Goal: Obtain resource: Download file/media

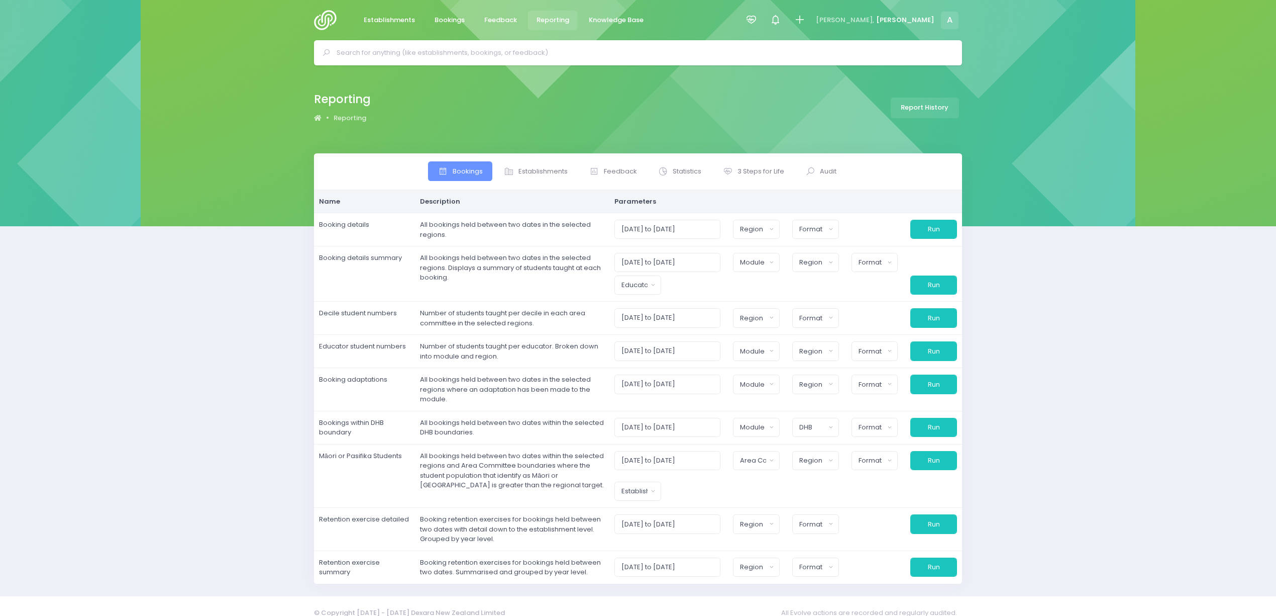
select select
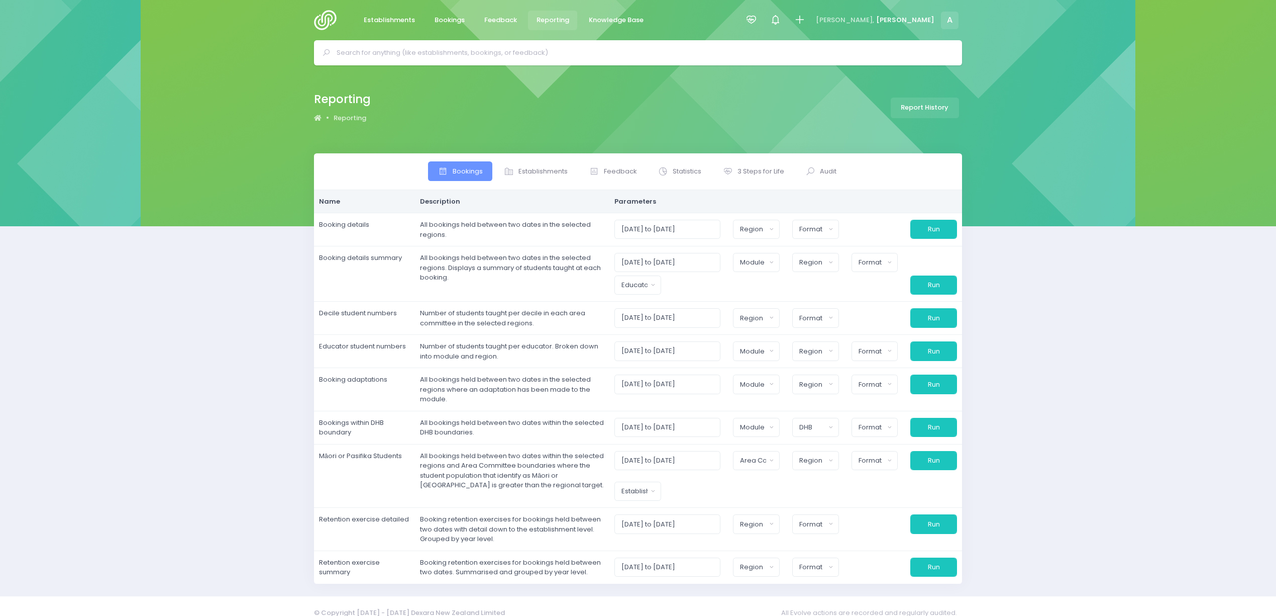
select select
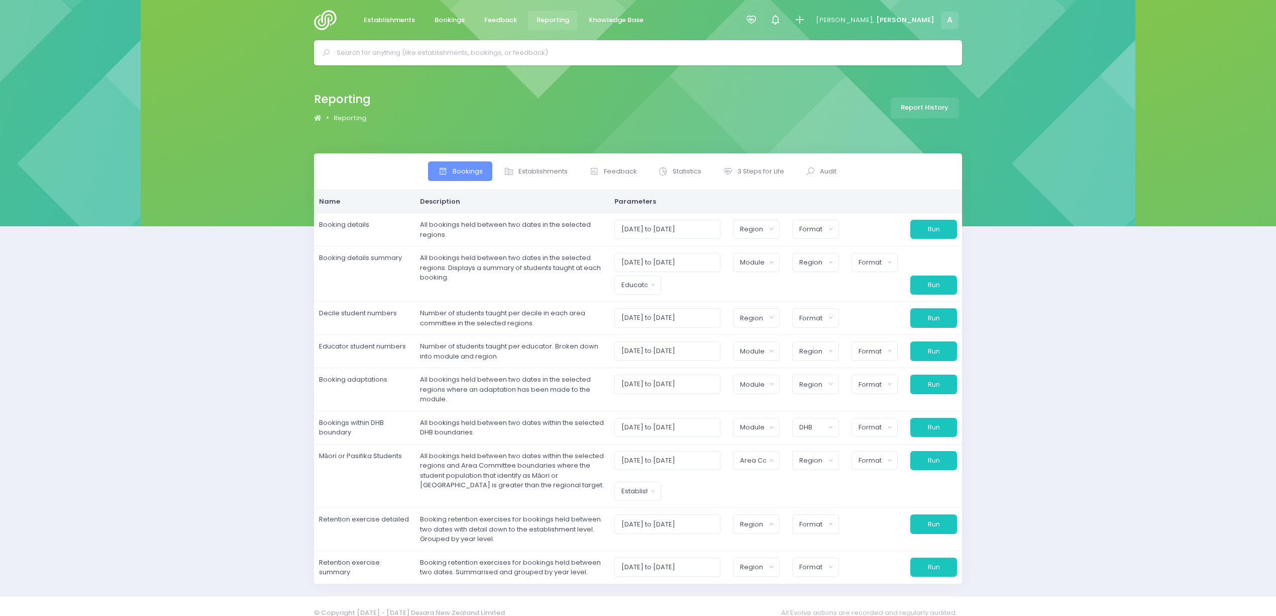
select select
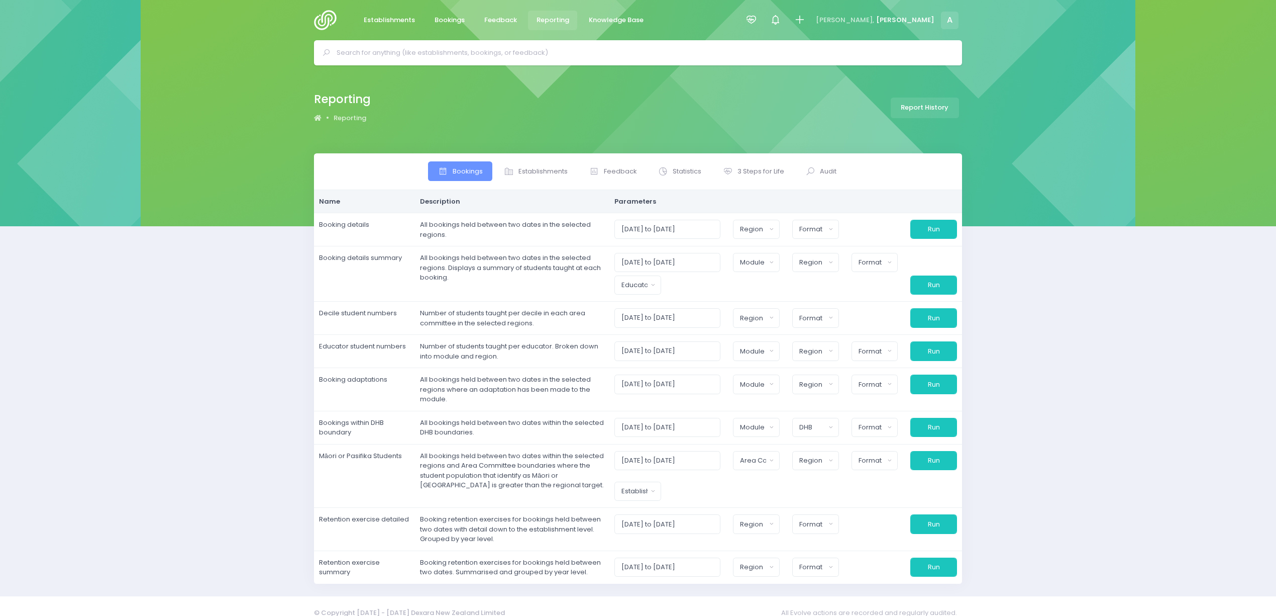
select select
click at [756, 171] on span "3 Steps for Life" at bounding box center [761, 171] width 47 height 10
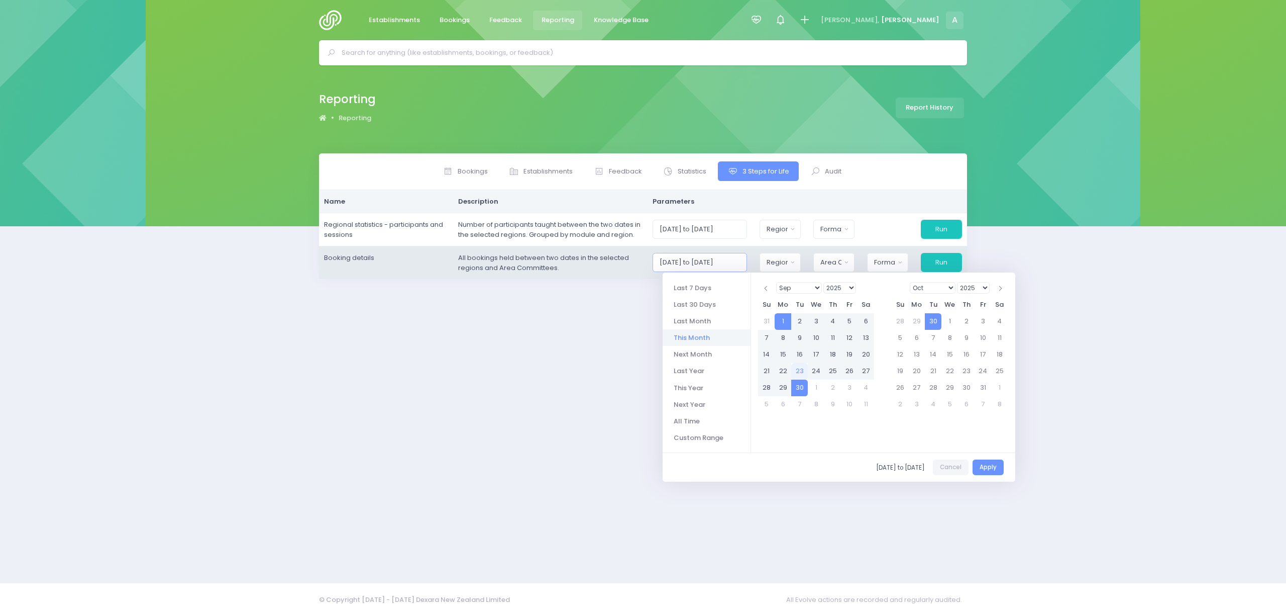
click at [700, 266] on input "[DATE] to [DATE]" at bounding box center [700, 262] width 95 height 19
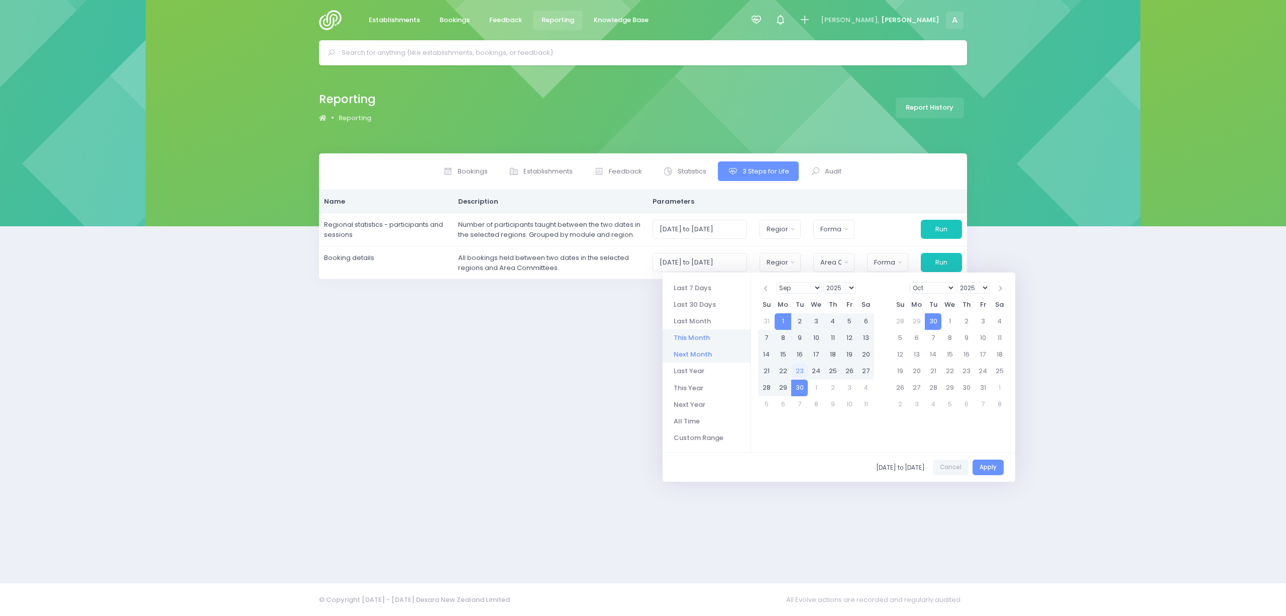
click at [695, 356] on li "Next Month" at bounding box center [707, 354] width 88 height 17
type input "[DATE] to [DATE]"
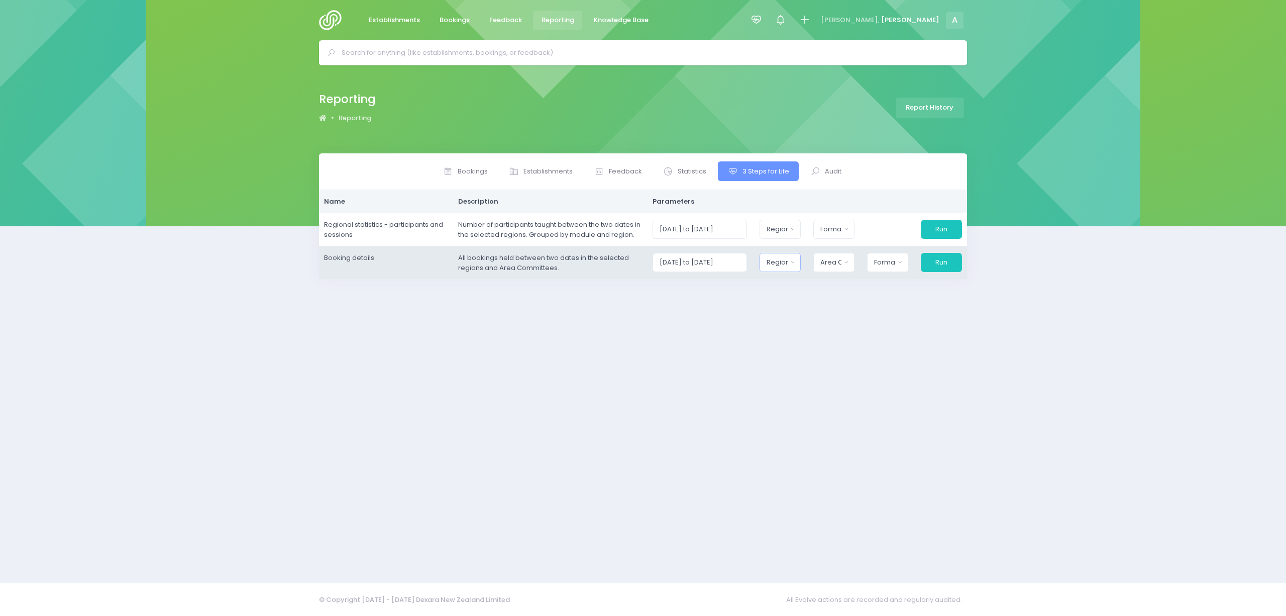
click at [780, 267] on div "Region" at bounding box center [777, 262] width 21 height 10
click at [801, 291] on button "Select All" at bounding box center [790, 289] width 46 height 17
select select "Northern"
click at [845, 253] on button "Area Committee" at bounding box center [832, 262] width 42 height 19
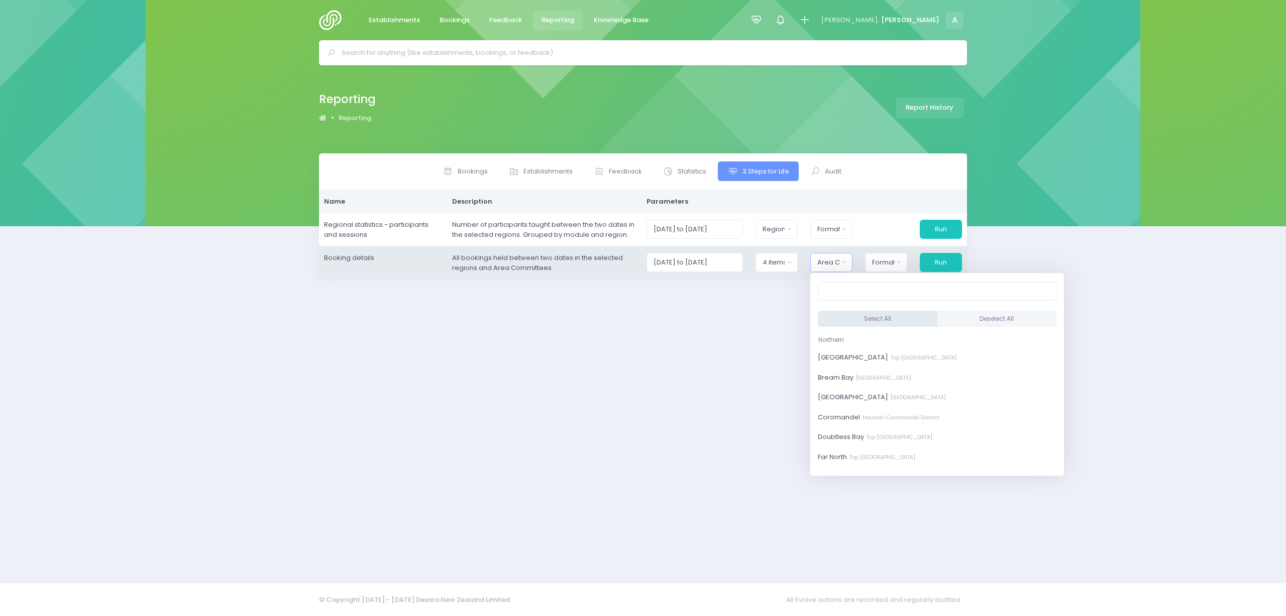
click at [858, 314] on button "Select All" at bounding box center [878, 319] width 120 height 17
select select "[GEOGRAPHIC_DATA]"
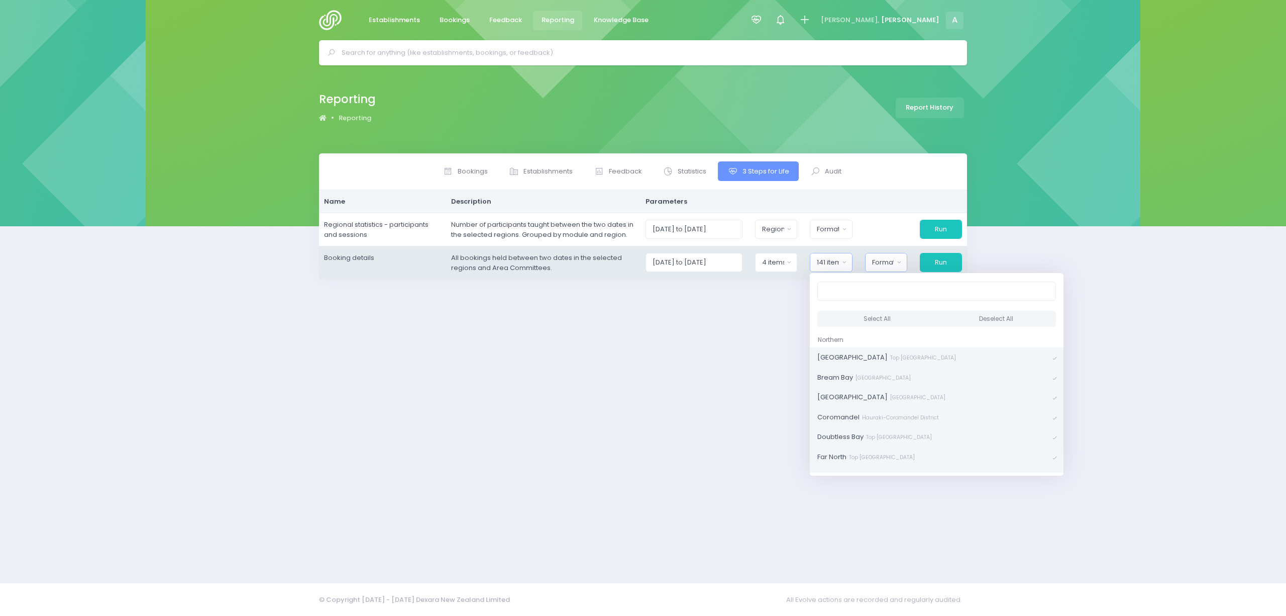
click at [879, 263] on div "Format" at bounding box center [883, 262] width 22 height 10
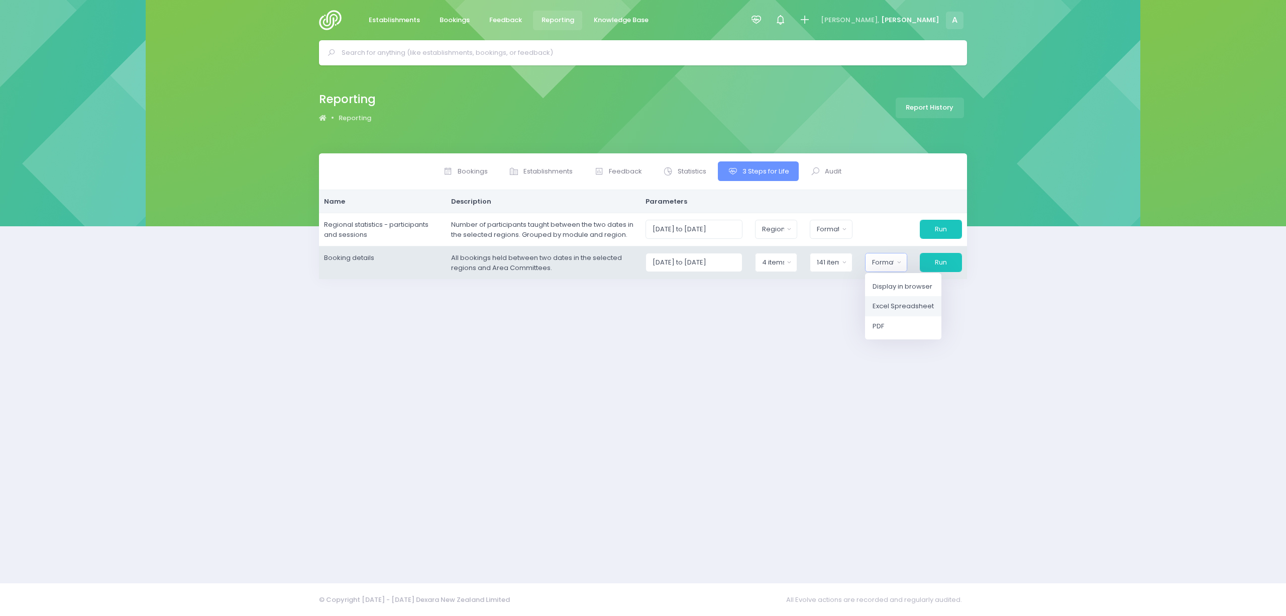
click at [903, 307] on span "Excel Spreadsheet" at bounding box center [903, 306] width 61 height 10
select select "excel"
click at [930, 262] on button "Run" at bounding box center [940, 262] width 43 height 19
